Goal: Task Accomplishment & Management: Use online tool/utility

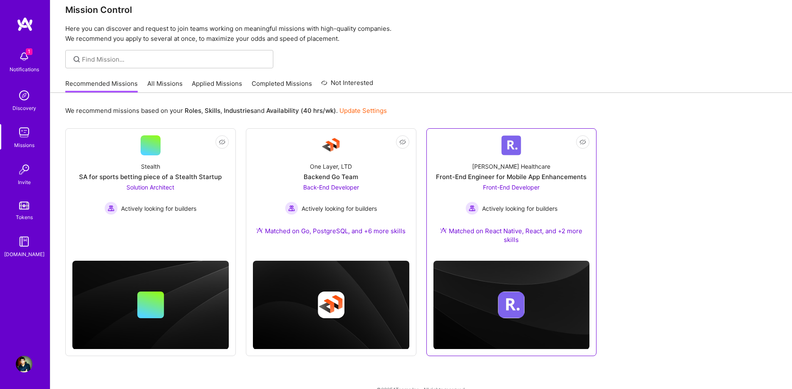
scroll to position [27, 0]
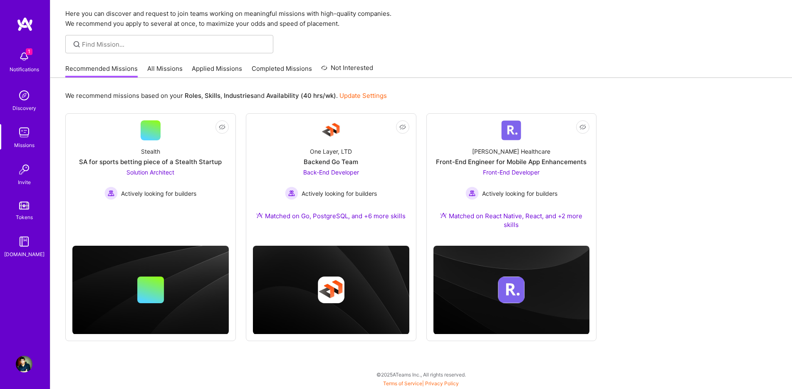
click at [20, 58] on img at bounding box center [24, 56] width 17 height 17
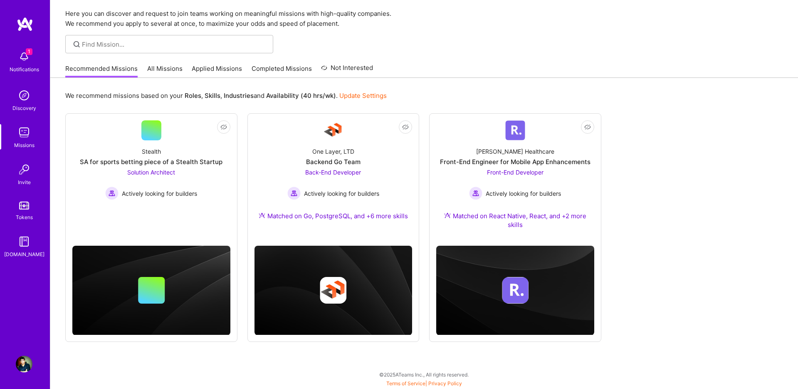
click at [20, 58] on div "1 Notifications Discovery Missions Invite Tokens [DOMAIN_NAME]" at bounding box center [25, 153] width 50 height 212
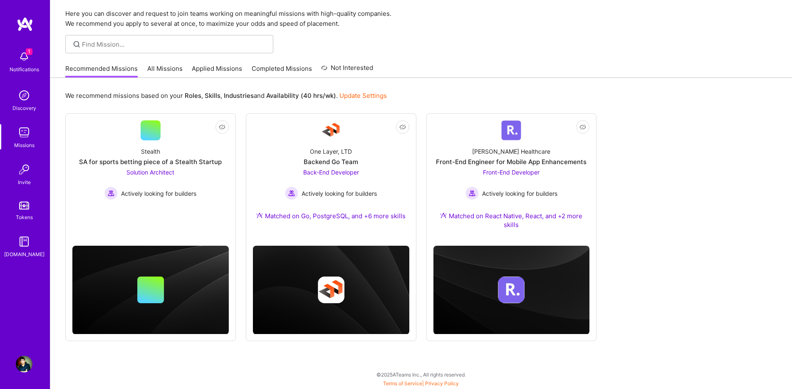
click at [173, 72] on link "All Missions" at bounding box center [164, 71] width 35 height 14
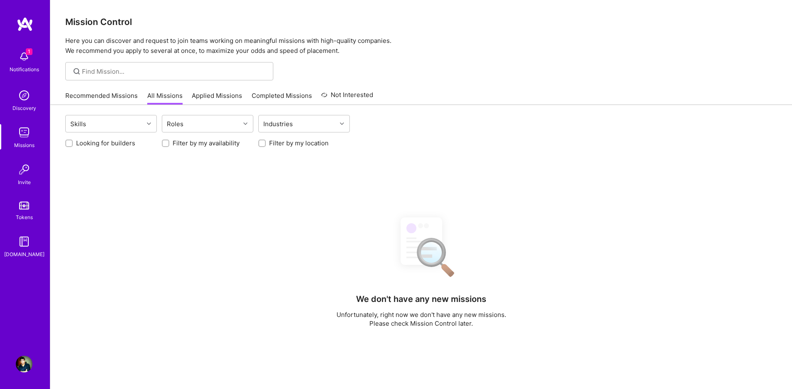
click at [210, 88] on div "Recommended Missions All Missions Applied Missions Completed Missions Not Inter…" at bounding box center [219, 96] width 308 height 18
click at [213, 94] on link "Applied Missions" at bounding box center [217, 98] width 50 height 14
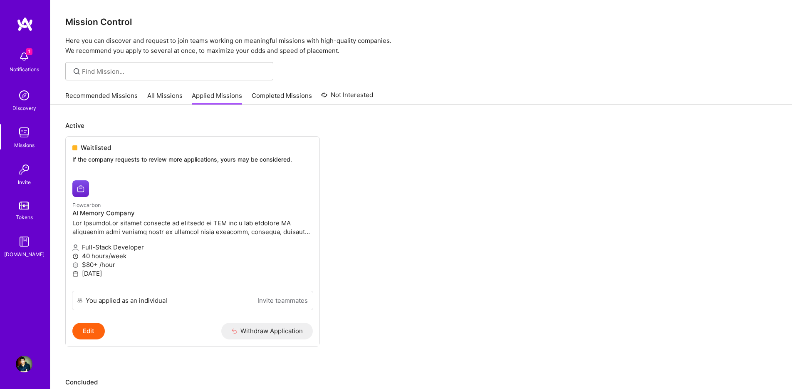
click at [112, 97] on link "Recommended Missions" at bounding box center [101, 98] width 72 height 14
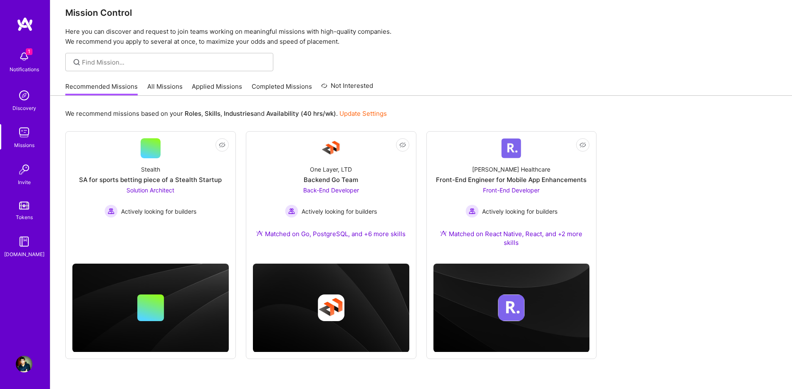
scroll to position [27, 0]
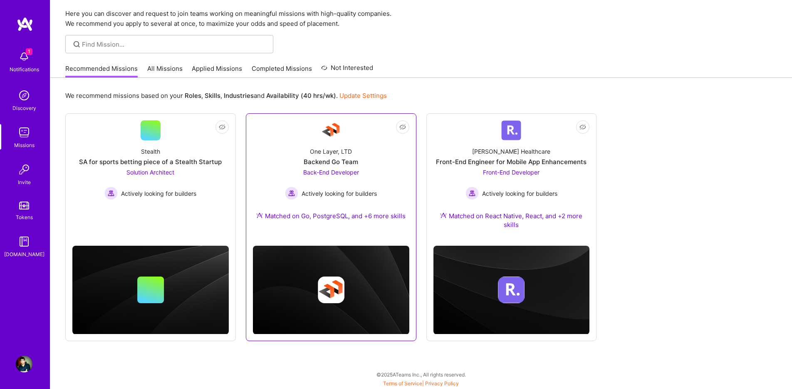
click at [353, 181] on div "Back-End Developer Actively looking for builders" at bounding box center [331, 184] width 92 height 32
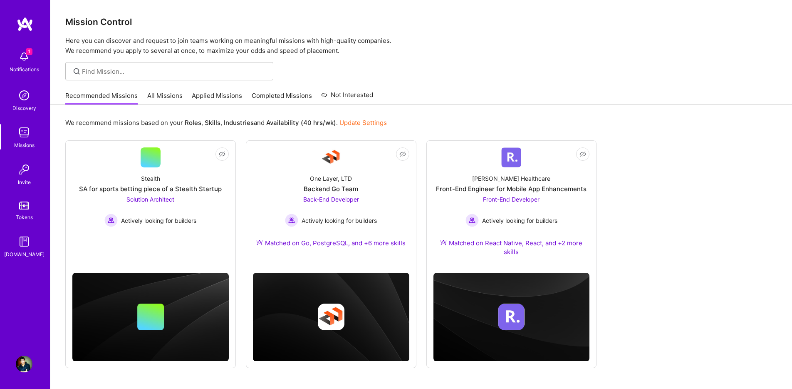
scroll to position [27, 0]
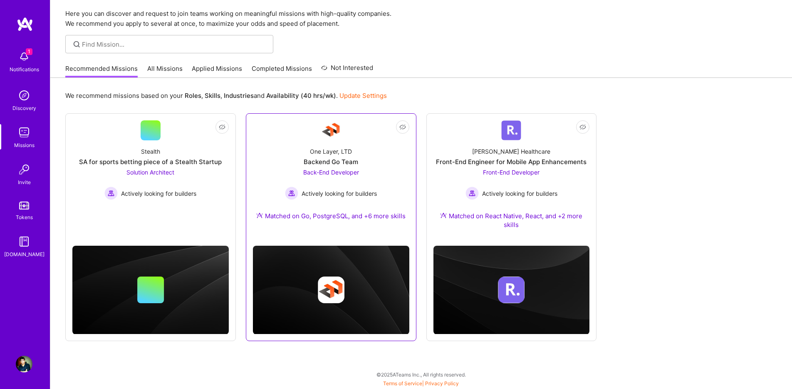
click at [358, 159] on div "Backend Go Team" at bounding box center [331, 161] width 54 height 9
